Goal: Task Accomplishment & Management: Manage account settings

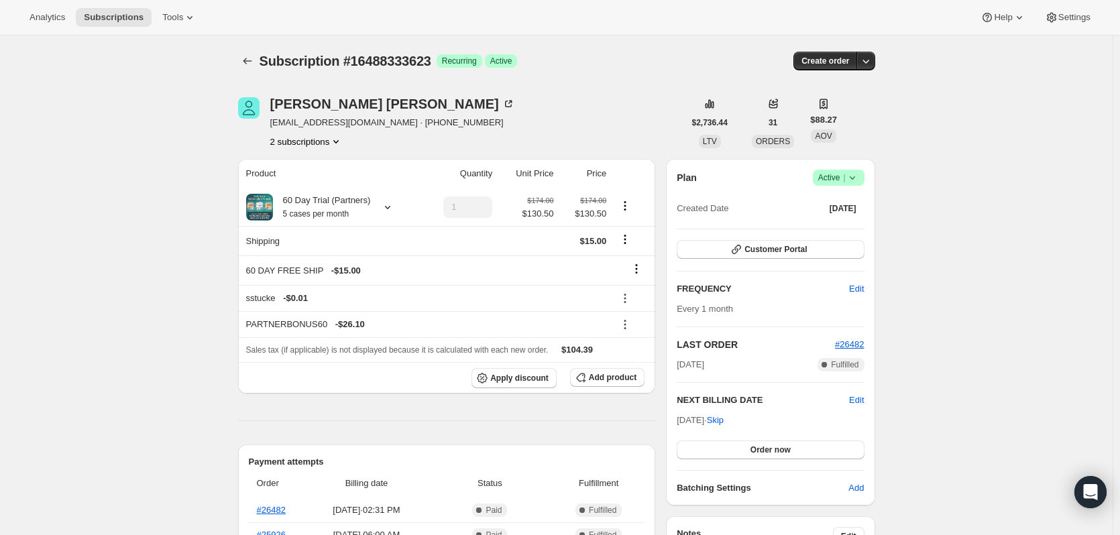
click at [312, 141] on button "2 subscriptions" at bounding box center [306, 141] width 73 height 13
click at [309, 170] on span "14058717495" at bounding box center [291, 167] width 54 height 10
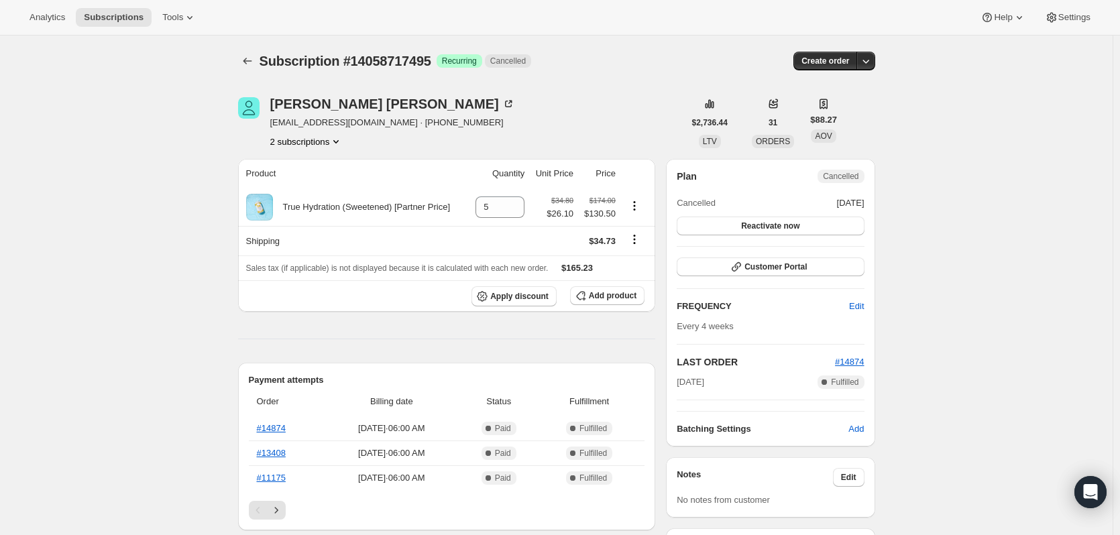
click at [321, 125] on span "wayhealthy@gmail.com · +12245958934" at bounding box center [392, 122] width 245 height 13
click at [314, 143] on button "2 subscriptions" at bounding box center [306, 141] width 73 height 13
click at [309, 200] on div "14058717495 Info Current 16488333623" at bounding box center [310, 178] width 109 height 52
click at [307, 193] on span "16488333623" at bounding box center [291, 189] width 54 height 10
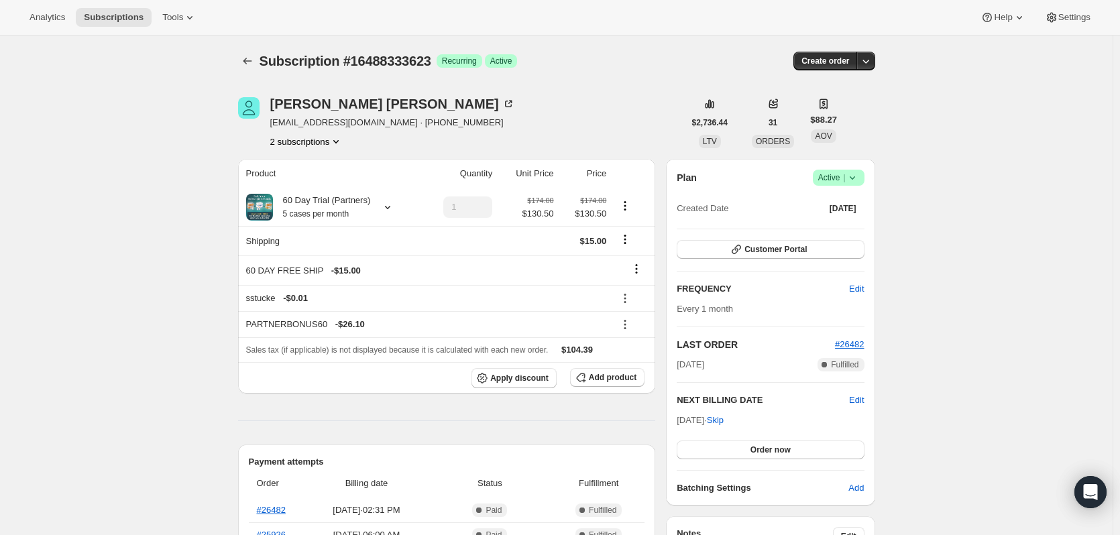
click at [598, 120] on div "Robert McNulty wayhealthy@gmail.com · +12245958934 2 subscriptions" at bounding box center [461, 122] width 446 height 51
click at [776, 450] on span "Order now" at bounding box center [771, 450] width 40 height 11
click at [776, 450] on span "Click to confirm" at bounding box center [770, 450] width 61 height 11
